Goal: Book appointment/travel/reservation

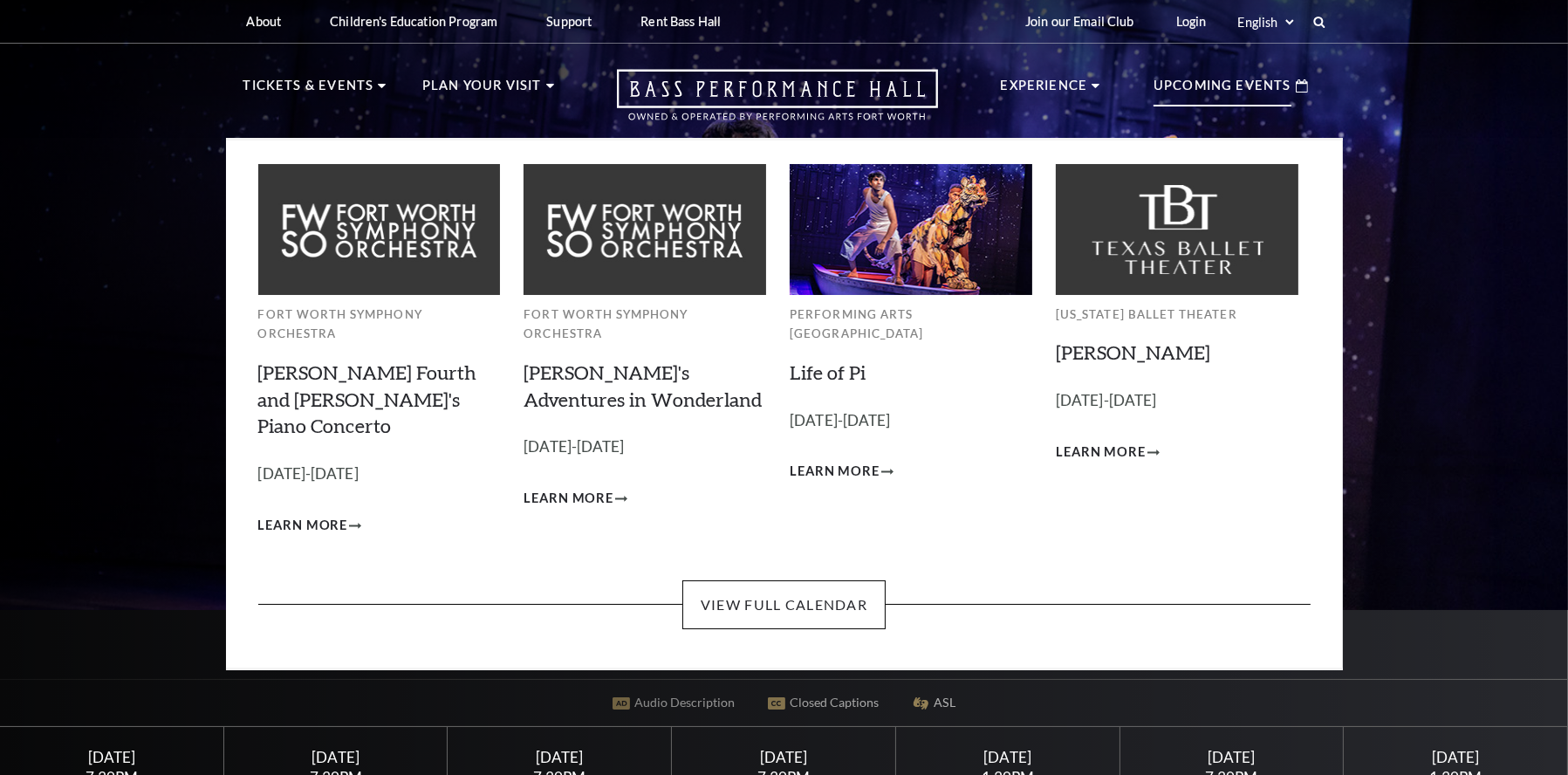
click at [1227, 93] on p "Upcoming Events" at bounding box center [1222, 91] width 138 height 32
click at [804, 580] on link "View Full Calendar" at bounding box center [783, 605] width 203 height 49
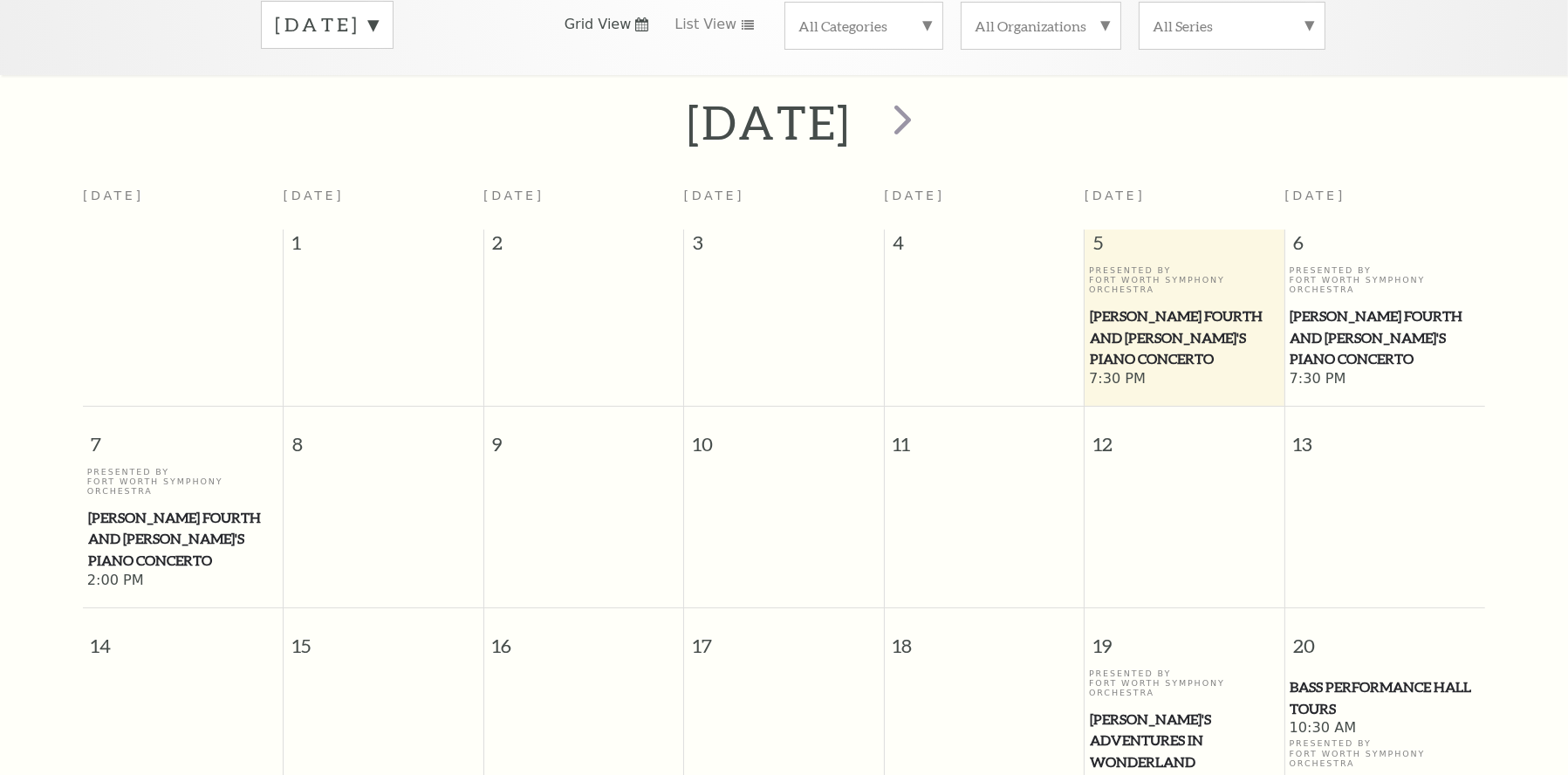
scroll to position [67, 0]
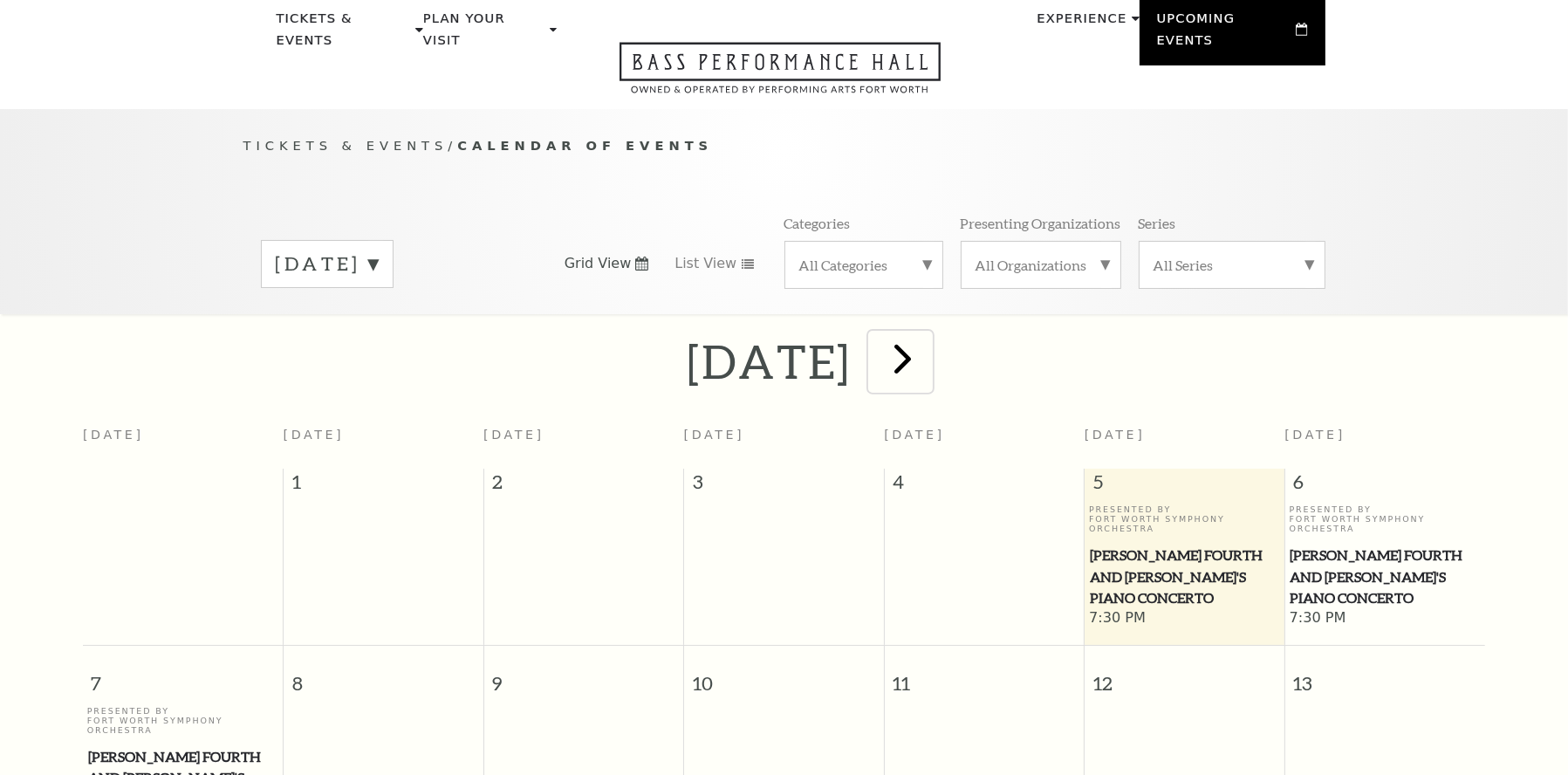
click at [928, 344] on span "next" at bounding box center [902, 358] width 50 height 50
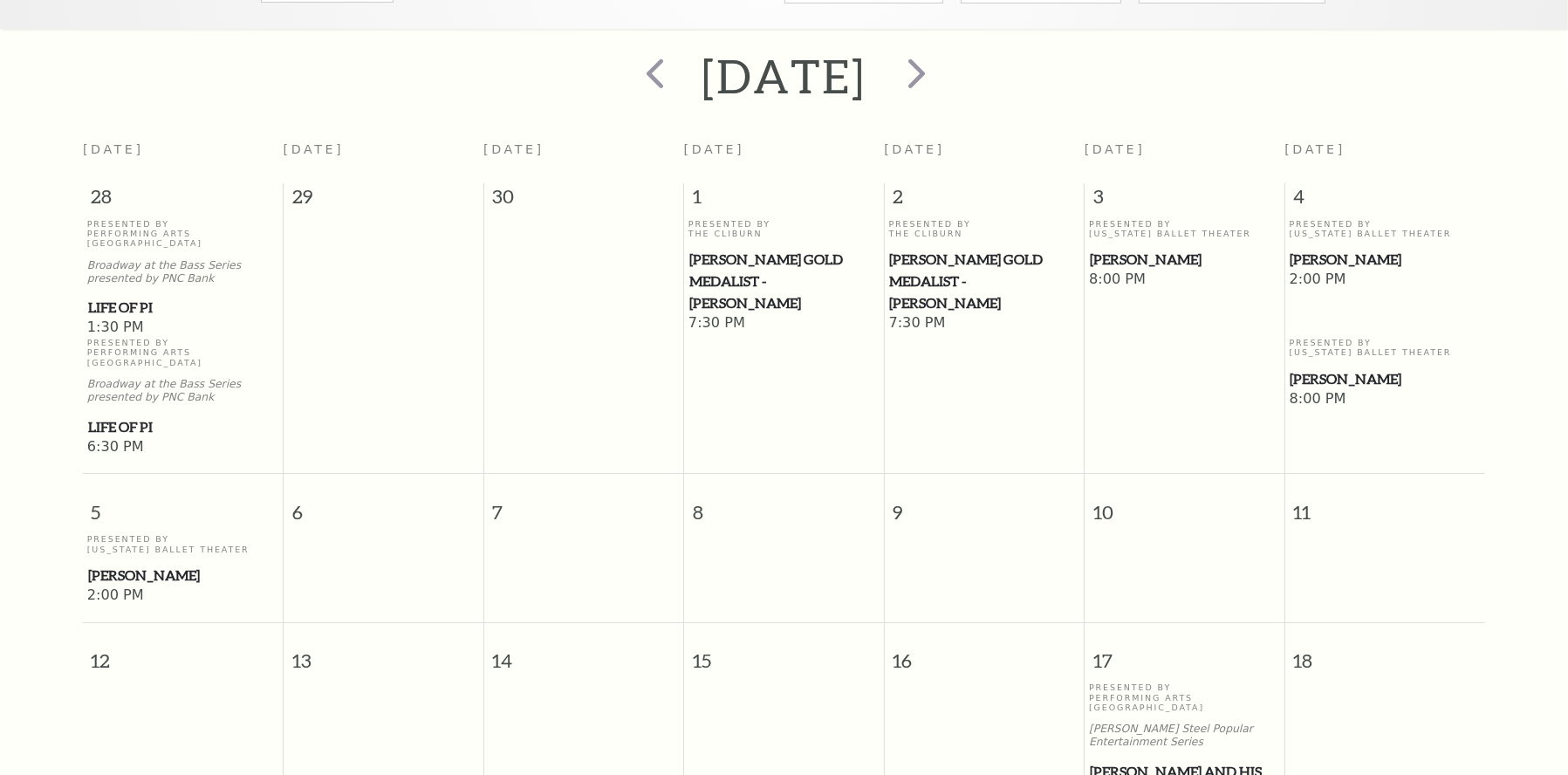
scroll to position [329, 0]
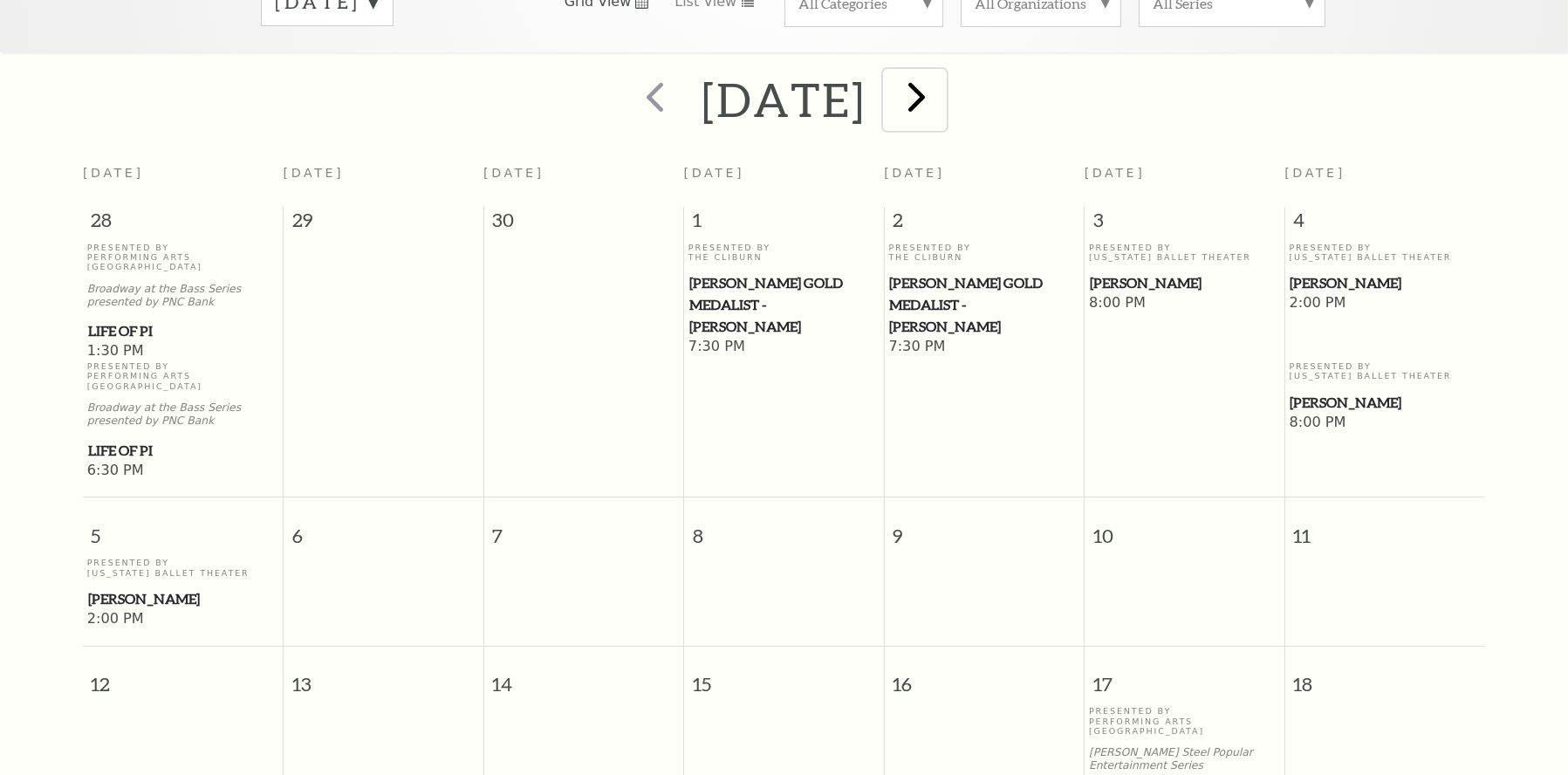
click at [942, 84] on span "next" at bounding box center [917, 95] width 50 height 50
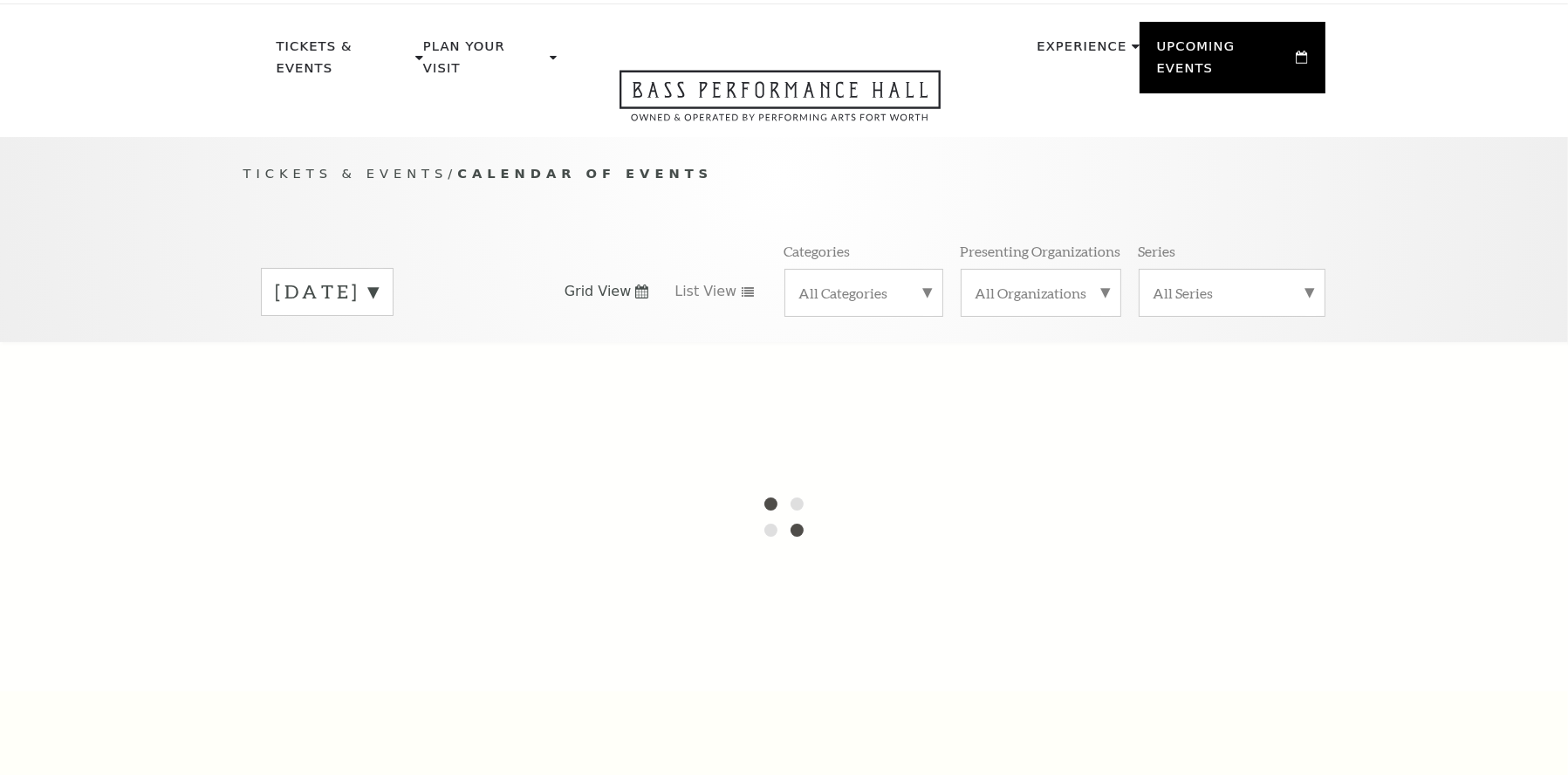
scroll to position [0, 0]
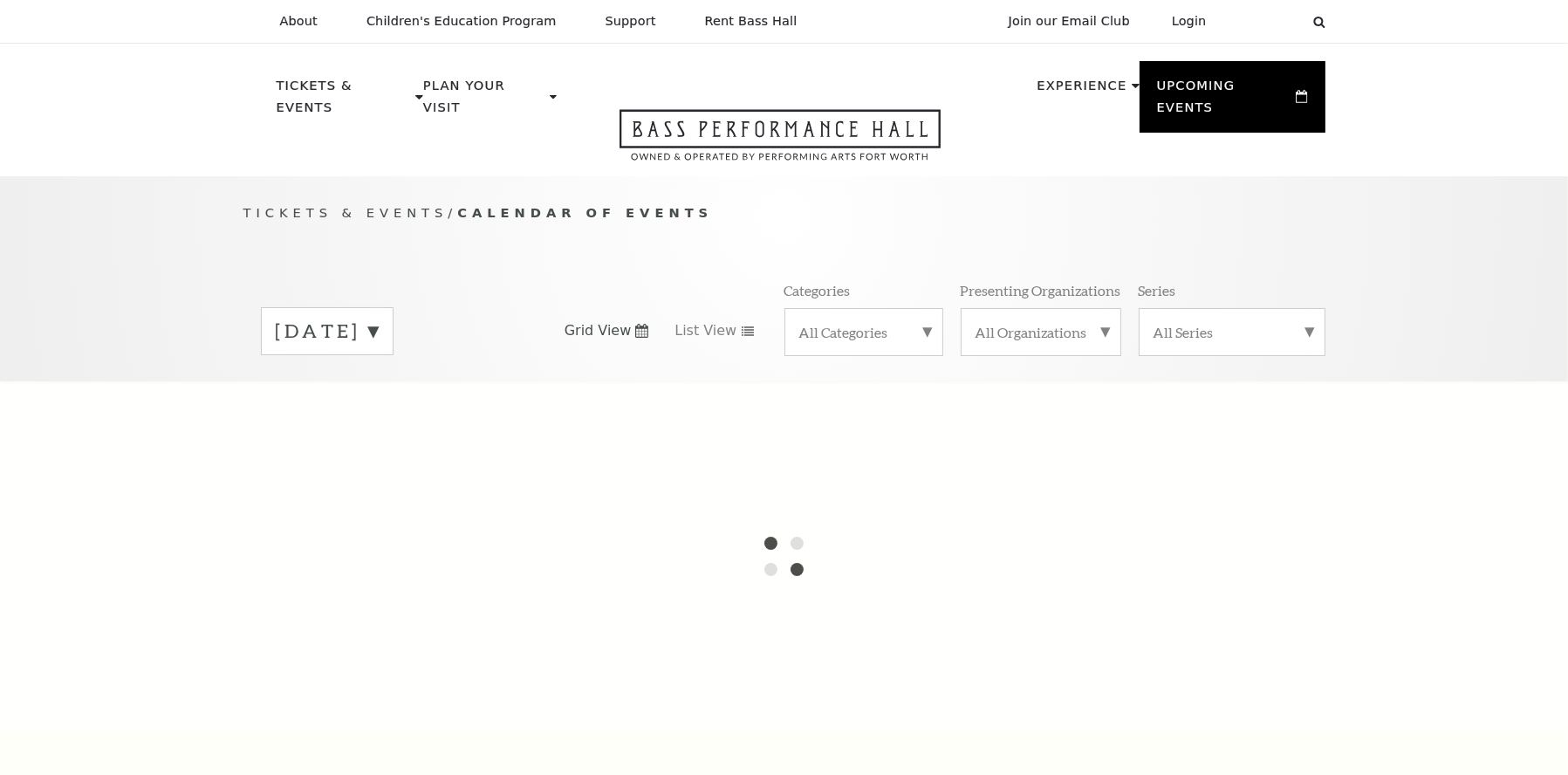
click at [379, 318] on label "[DATE]" at bounding box center [327, 331] width 103 height 27
click at [444, 387] on div at bounding box center [784, 556] width 1568 height 349
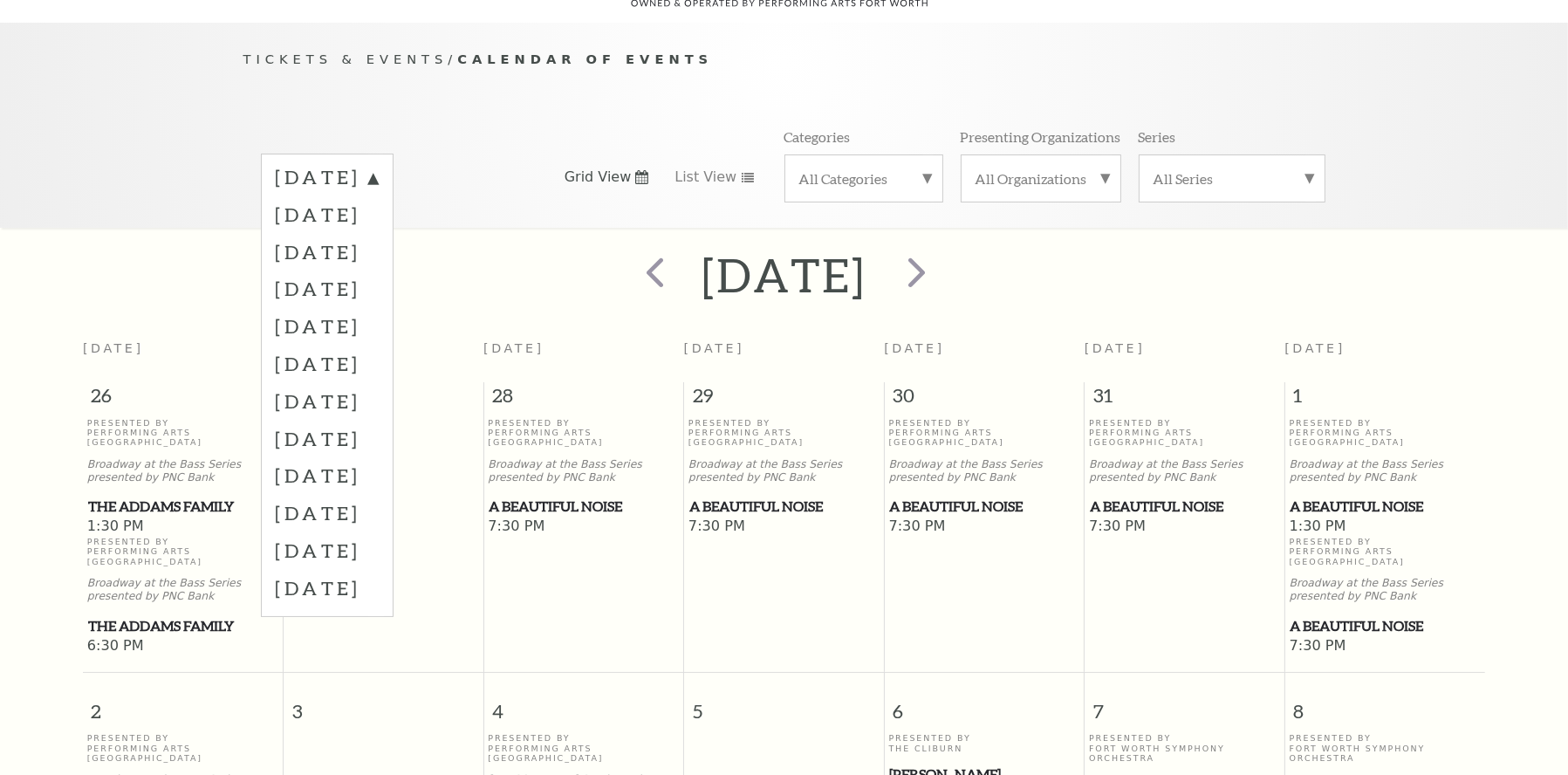
scroll to position [154, 0]
click at [1170, 268] on div "[DATE]" at bounding box center [784, 274] width 1568 height 62
click at [346, 232] on label "[DATE]" at bounding box center [327, 251] width 103 height 37
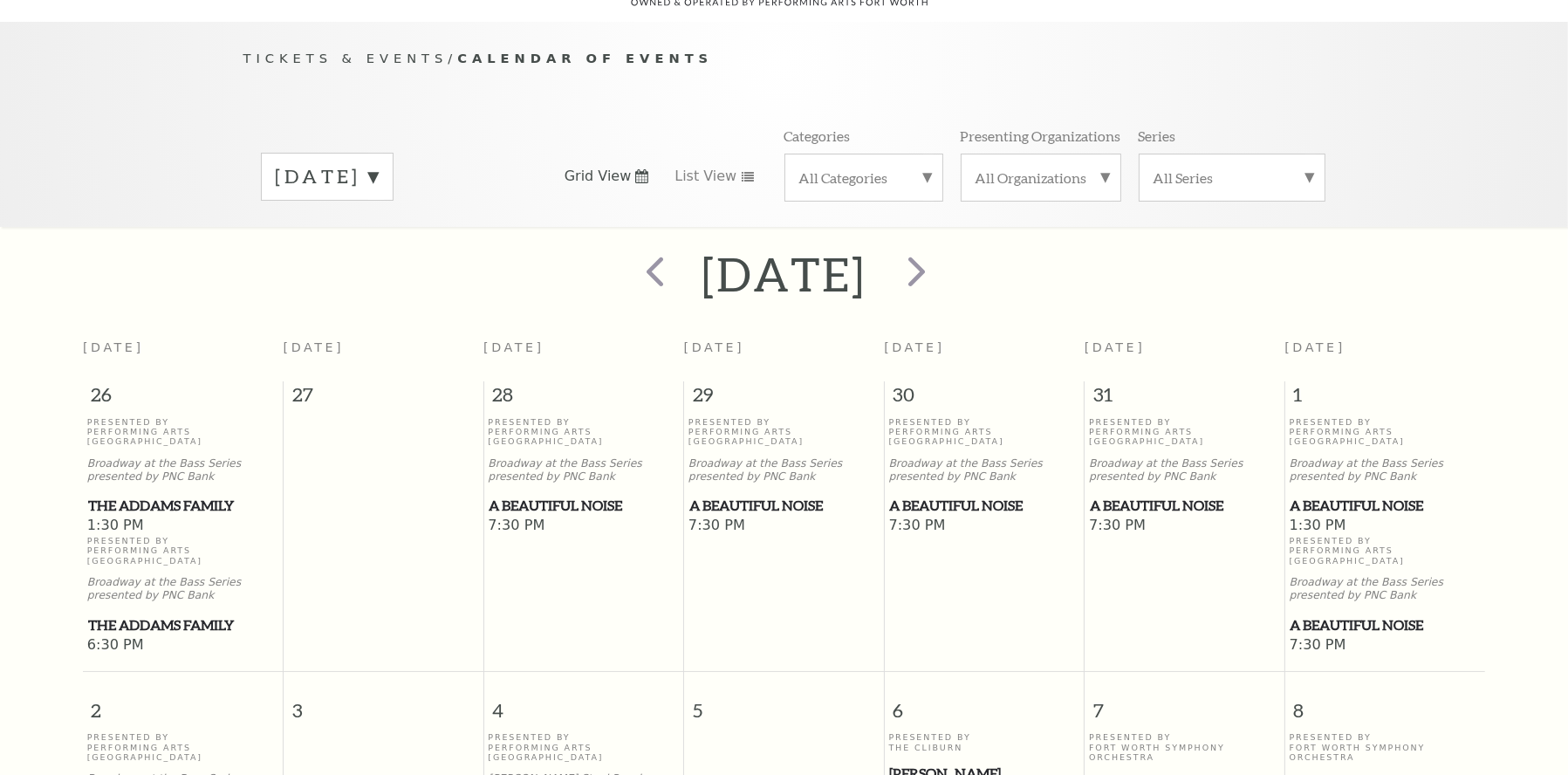
click at [379, 163] on label "[DATE]" at bounding box center [327, 176] width 103 height 27
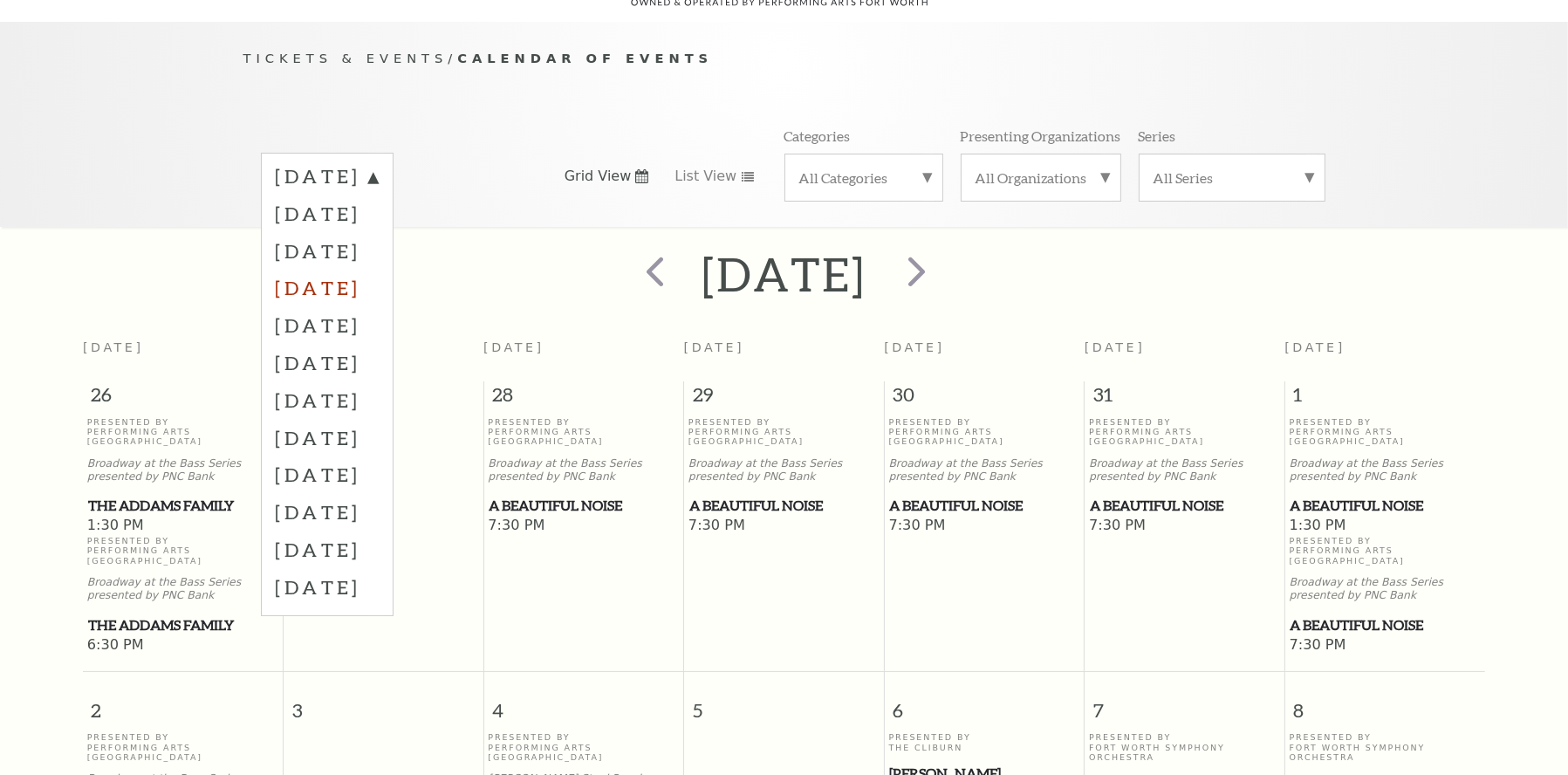
click at [379, 269] on label "[DATE]" at bounding box center [327, 287] width 103 height 37
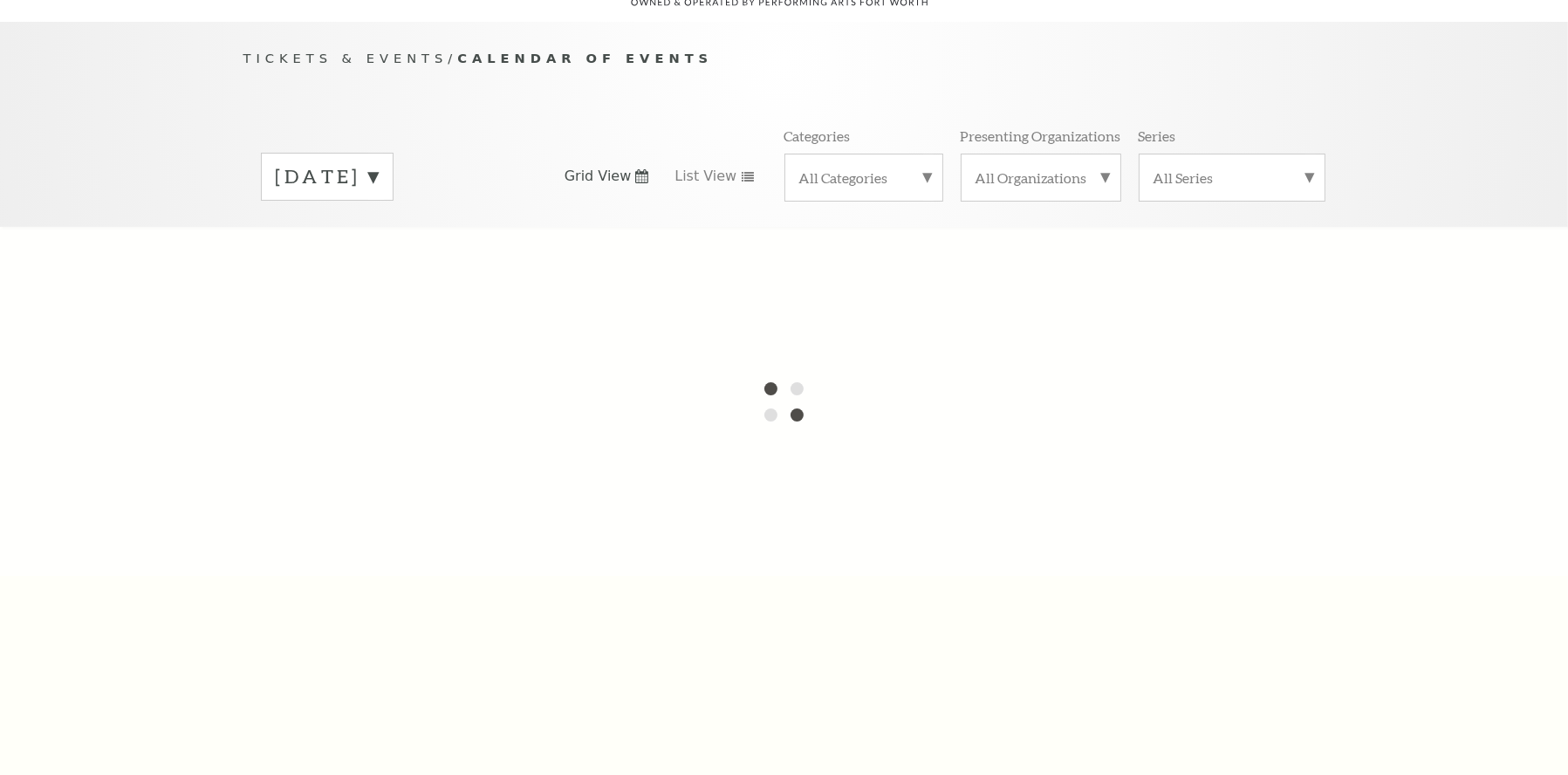
click at [379, 163] on label "[DATE]" at bounding box center [327, 176] width 103 height 27
click at [416, 273] on div at bounding box center [784, 402] width 1568 height 349
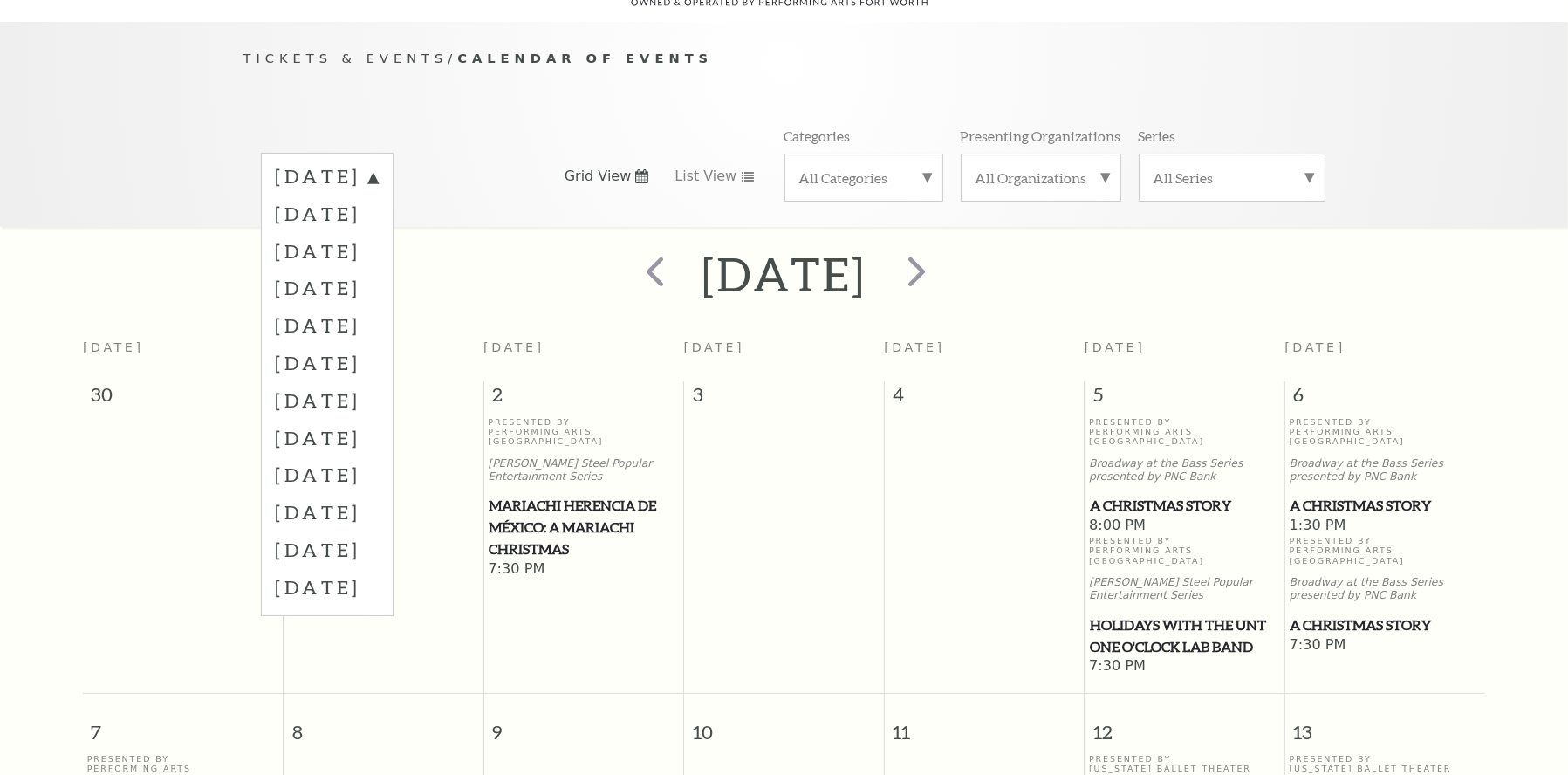
click at [1121, 266] on div "[DATE]" at bounding box center [784, 274] width 1568 height 62
click at [942, 253] on span "next" at bounding box center [917, 271] width 50 height 50
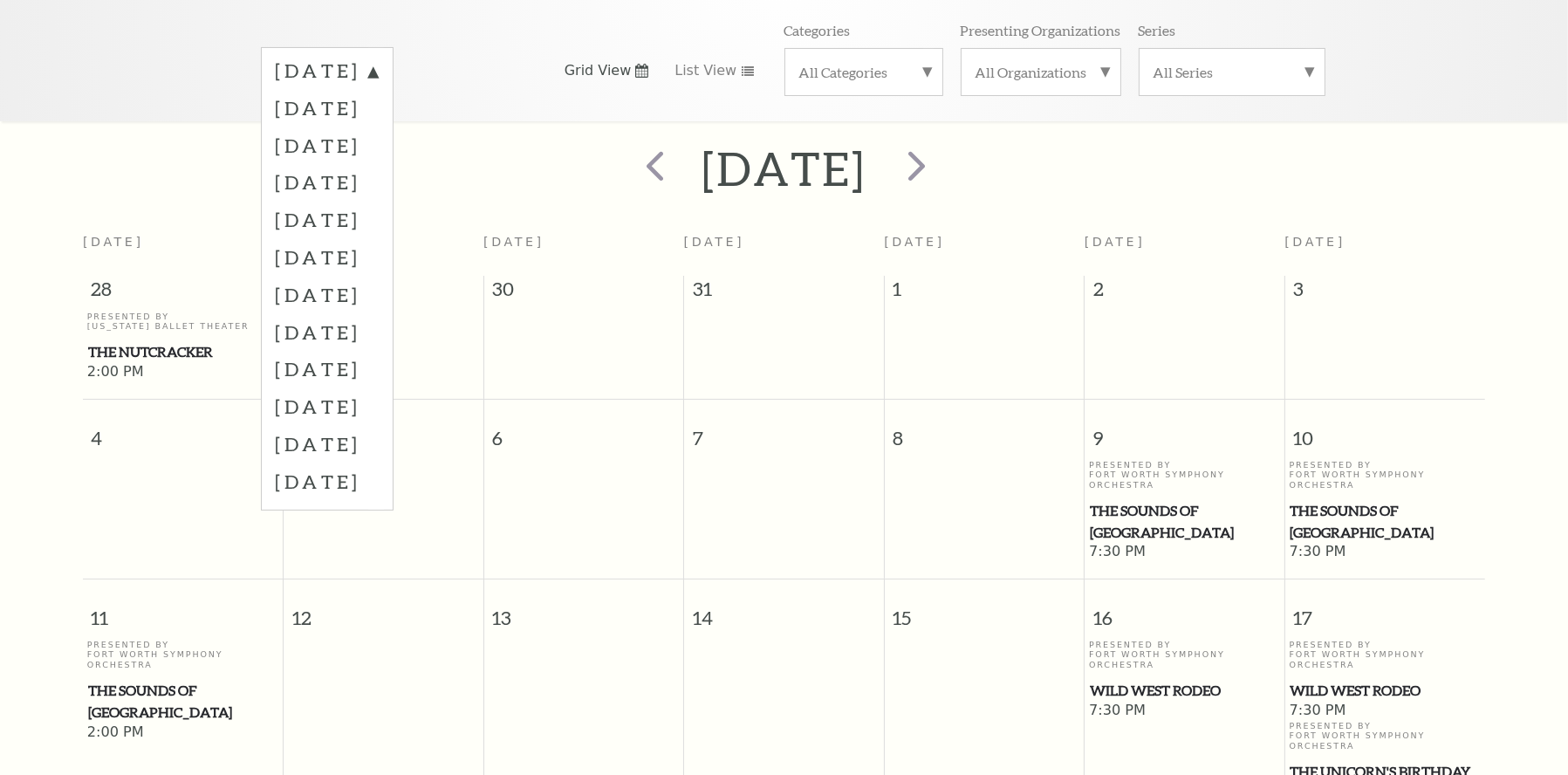
scroll to position [241, 0]
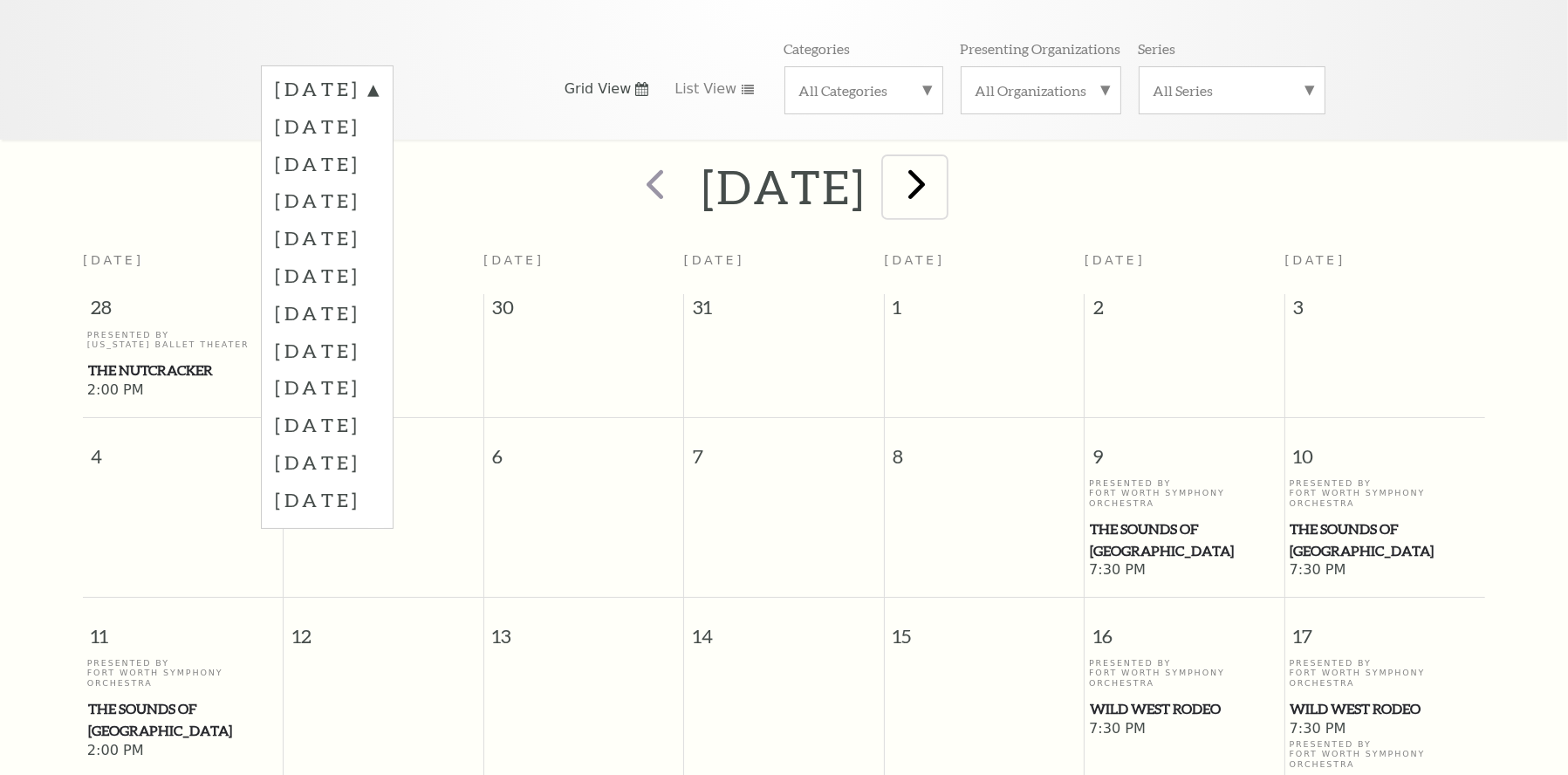
click at [942, 168] on span "next" at bounding box center [917, 183] width 50 height 50
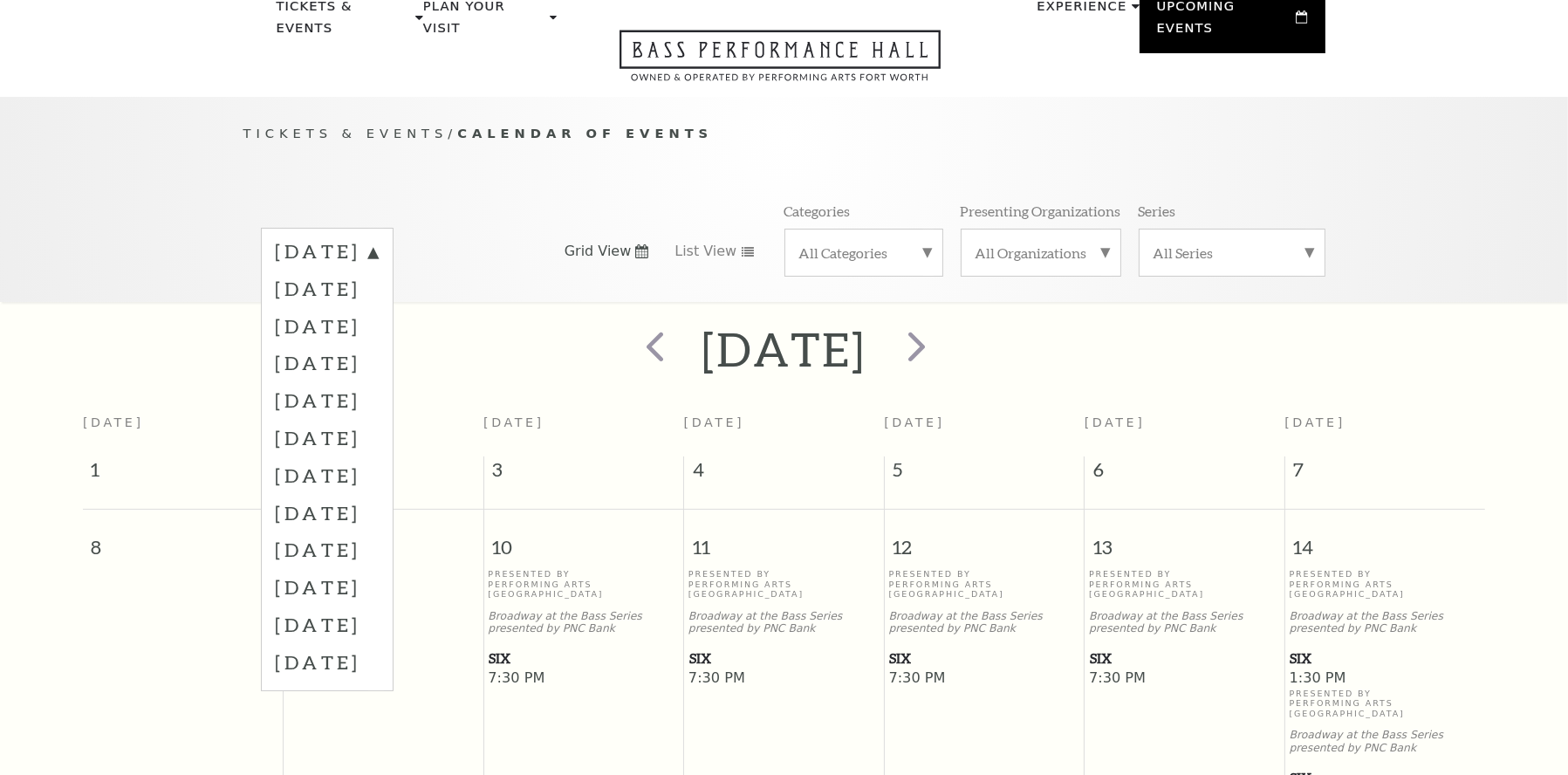
scroll to position [67, 0]
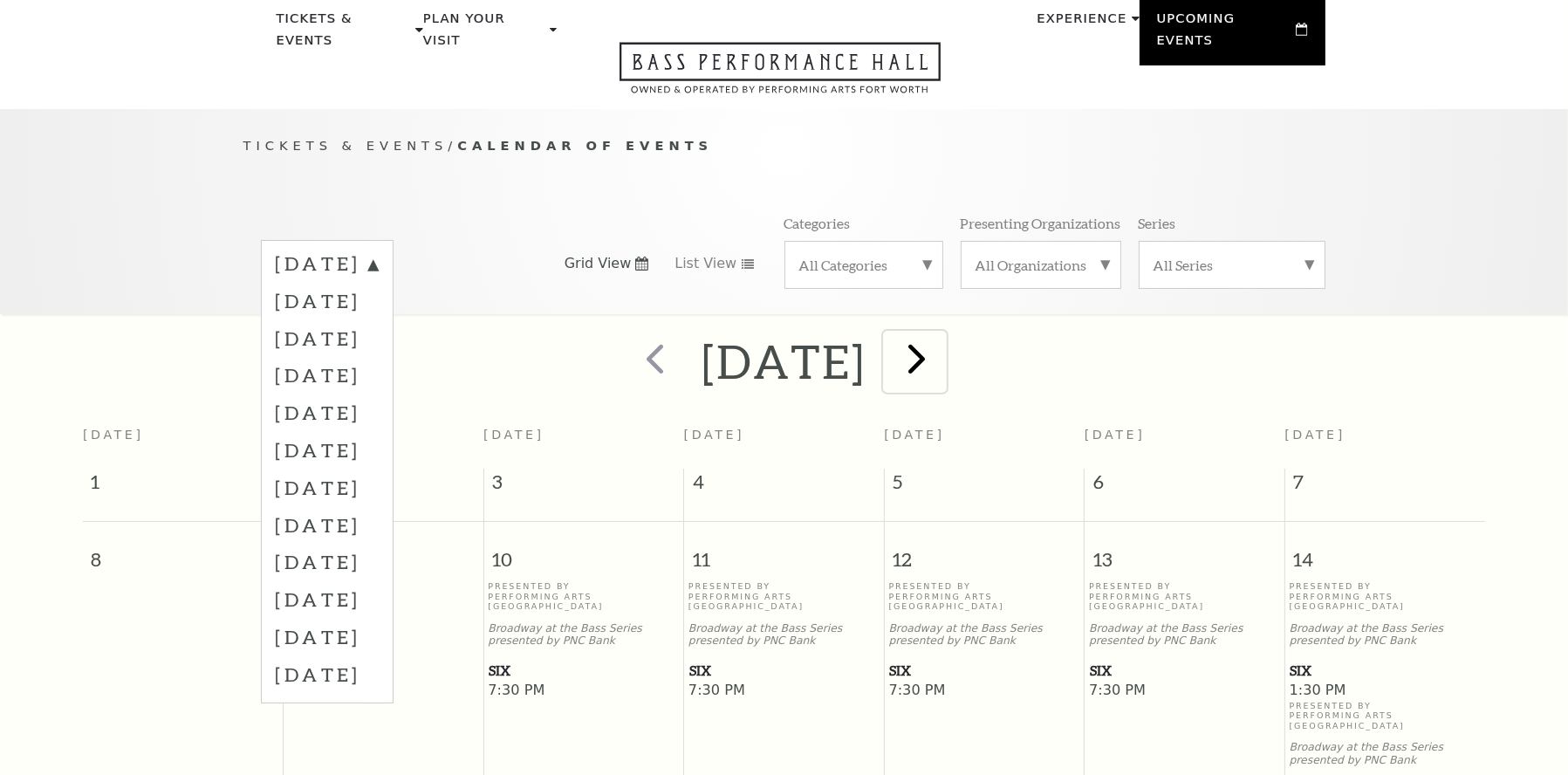
click at [942, 333] on span "next" at bounding box center [917, 358] width 50 height 50
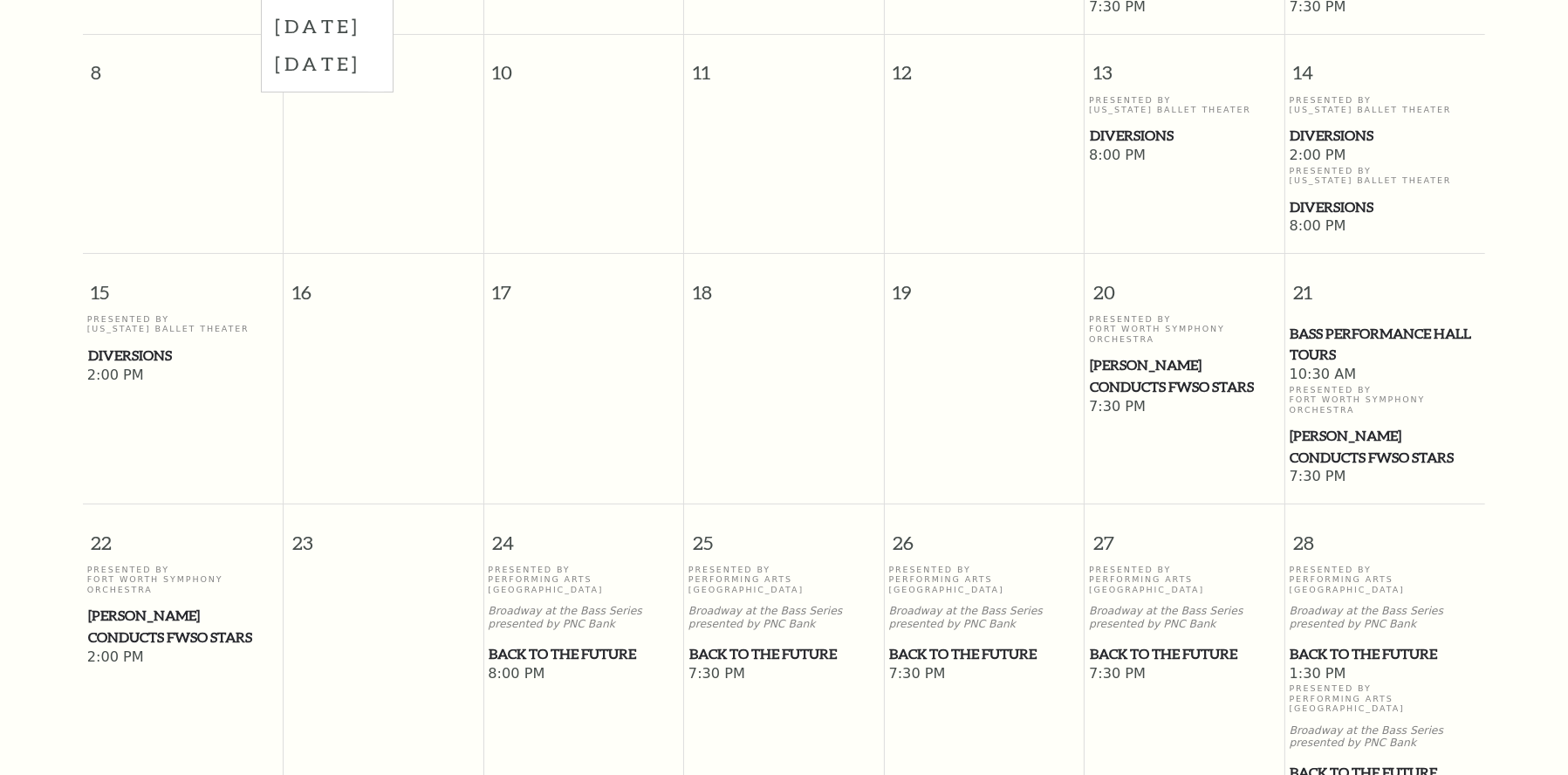
scroll to position [241, 0]
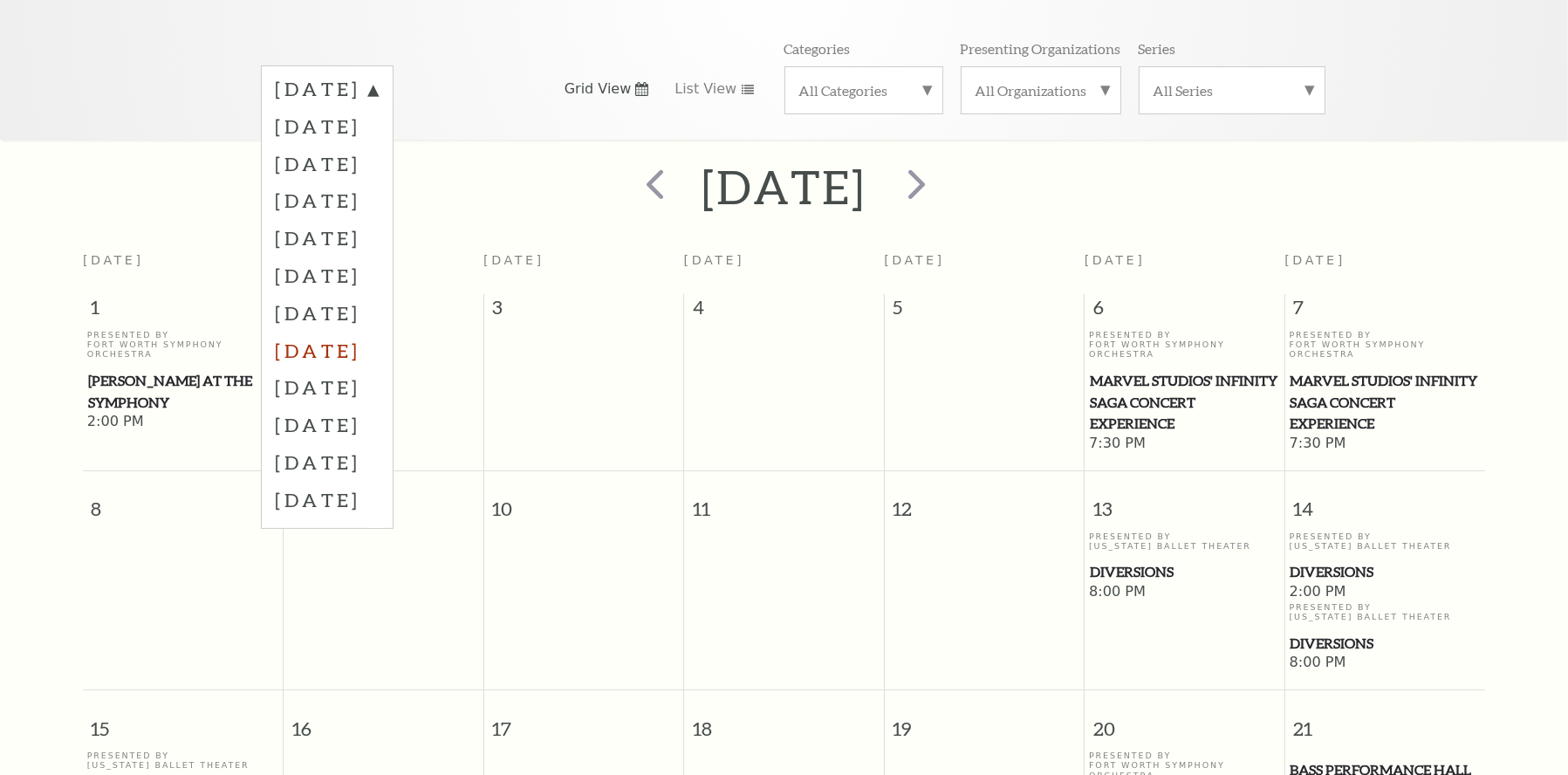
click at [379, 337] on label "[DATE]" at bounding box center [327, 350] width 103 height 37
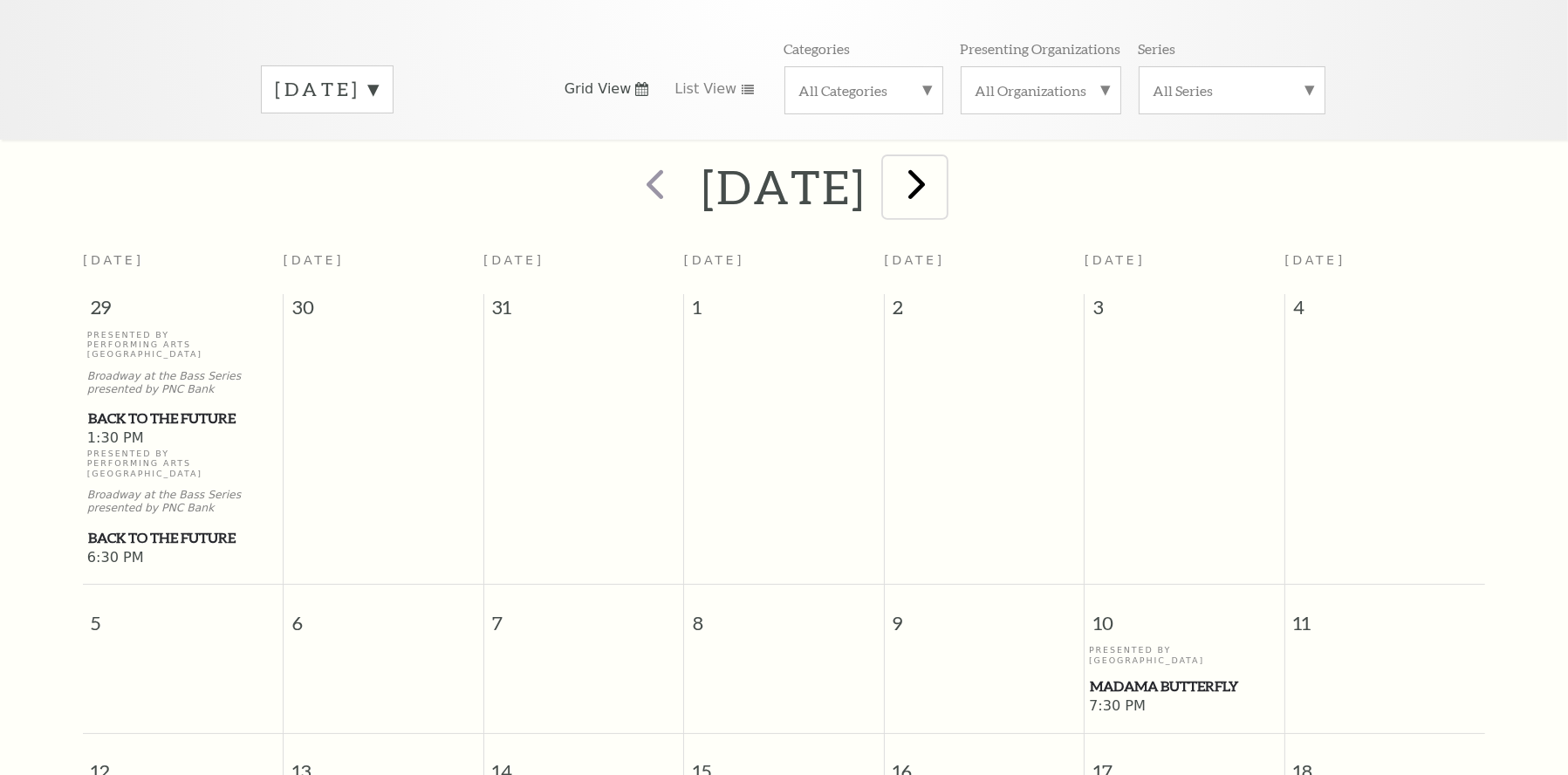
click at [942, 159] on span "next" at bounding box center [917, 183] width 50 height 50
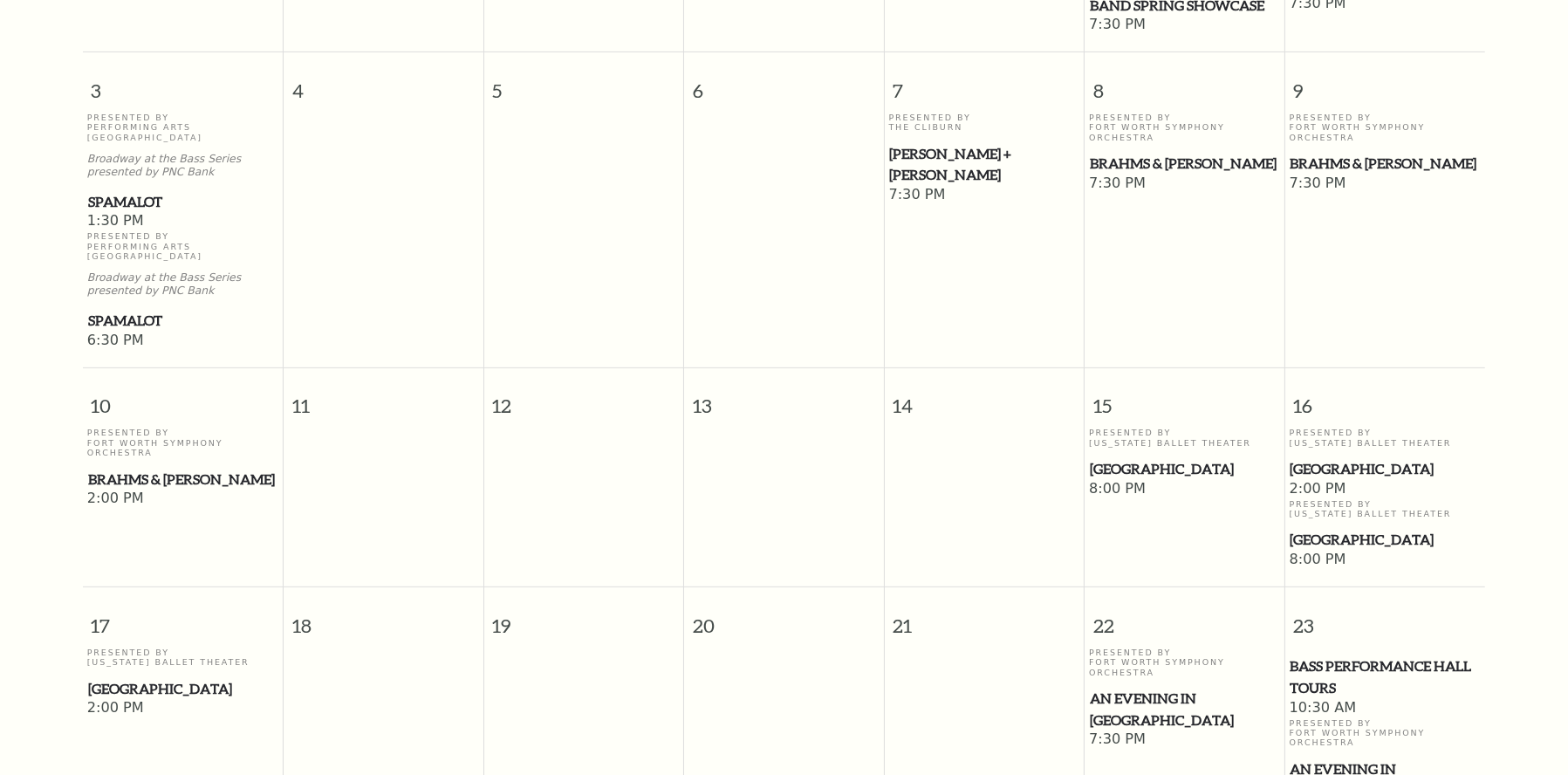
scroll to position [679, 0]
